Goal: Find specific page/section: Find specific page/section

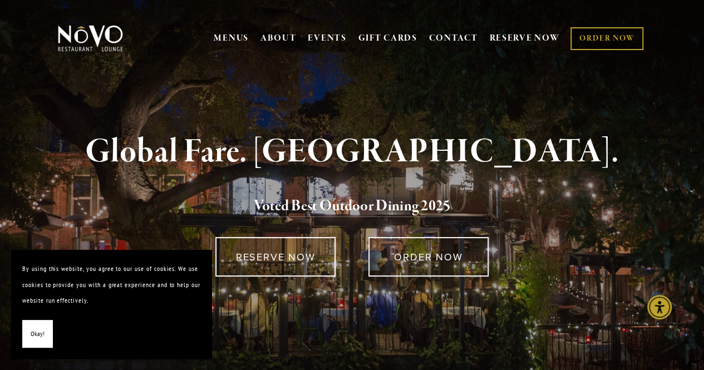
click at [37, 334] on span "Okay!" at bounding box center [38, 334] width 14 height 16
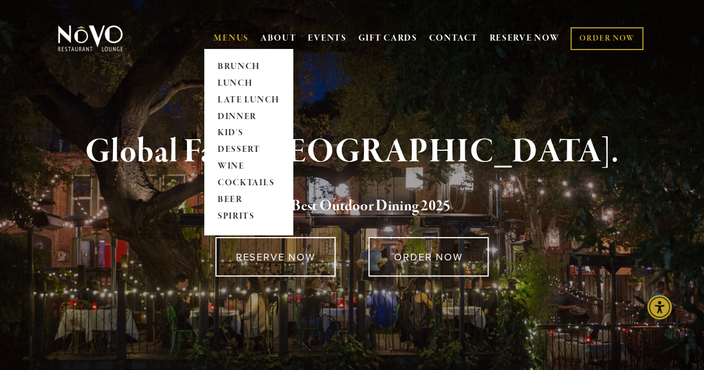
click at [220, 38] on link "MENUS" at bounding box center [231, 38] width 35 height 11
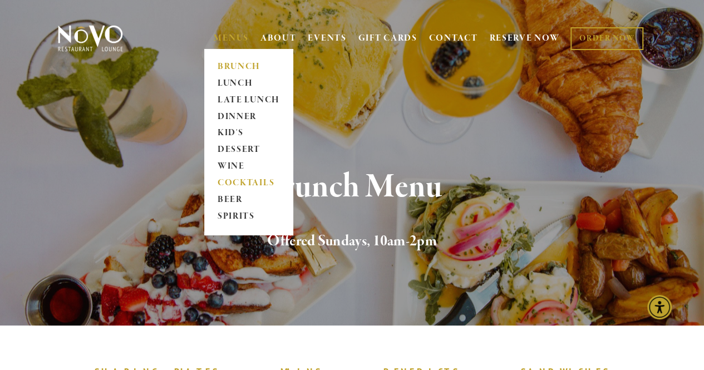
click at [228, 186] on link "COCKTAILS" at bounding box center [249, 183] width 70 height 17
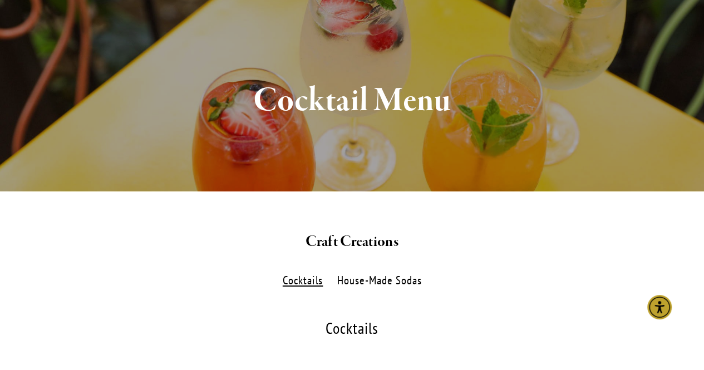
scroll to position [104, 0]
click at [399, 278] on label "House-Made Sodas" at bounding box center [380, 280] width 96 height 16
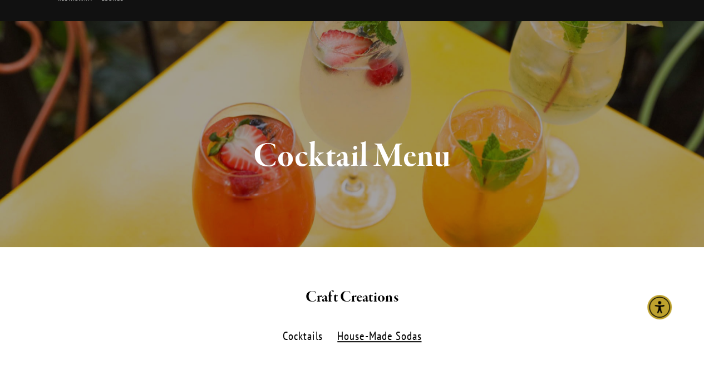
scroll to position [40, 0]
